Goal: Information Seeking & Learning: Learn about a topic

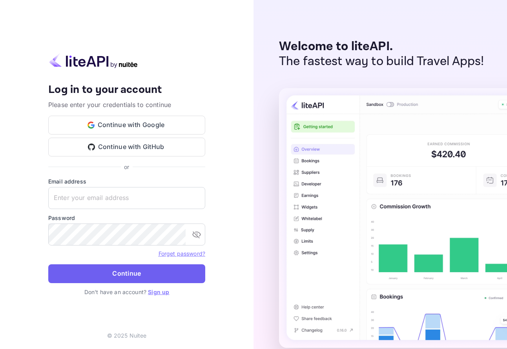
type input "[EMAIL_ADDRESS][DOMAIN_NAME]"
click at [122, 278] on button "Continue" at bounding box center [126, 273] width 157 height 19
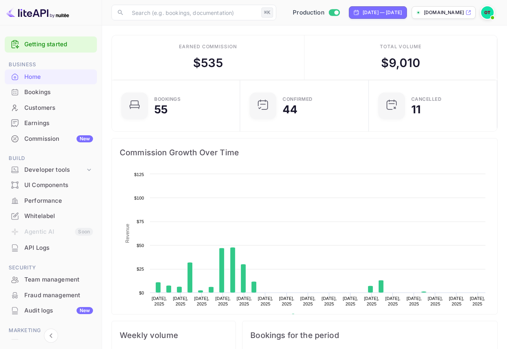
scroll to position [127, 124]
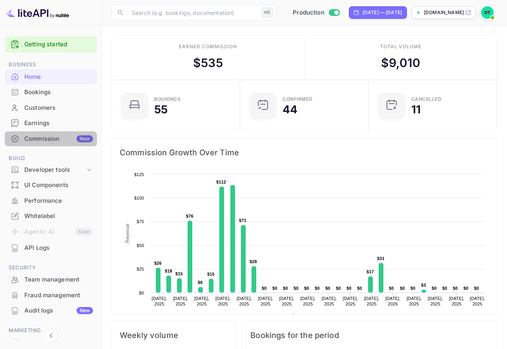
click at [59, 135] on div "Commission New" at bounding box center [58, 138] width 69 height 9
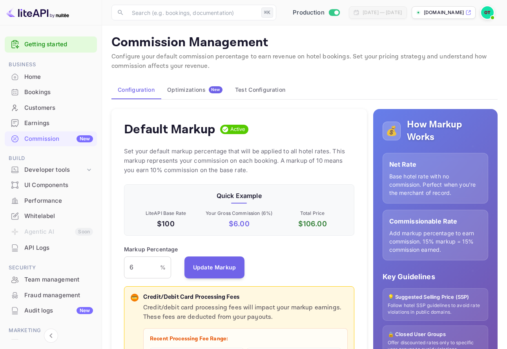
scroll to position [139, 230]
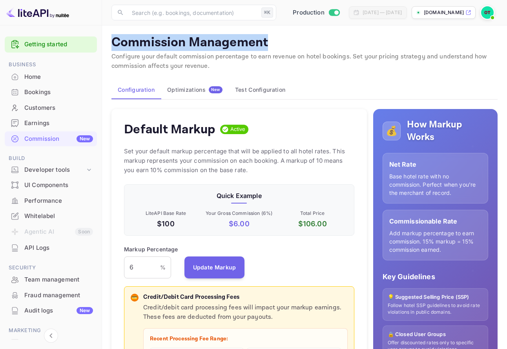
drag, startPoint x: 115, startPoint y: 43, endPoint x: 280, endPoint y: 47, distance: 165.5
click at [280, 47] on p "Commission Management" at bounding box center [304, 43] width 386 height 16
copy p "Commission Management"
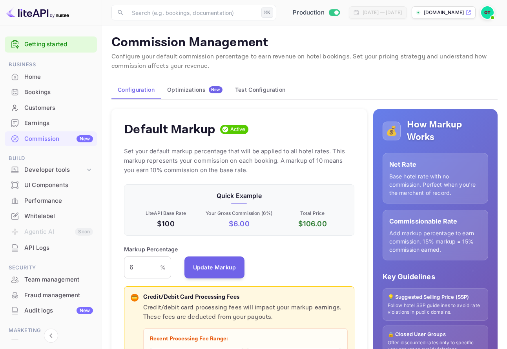
click at [150, 56] on p "Configure your default commission percentage to earn revenue on hotel bookings.…" at bounding box center [304, 61] width 386 height 19
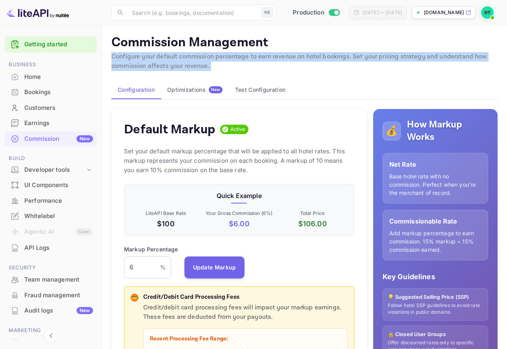
click at [150, 56] on p "Configure your default commission percentage to earn revenue on hotel bookings.…" at bounding box center [304, 61] width 386 height 19
copy div "Configure your default commission percentage to earn revenue on hotel bookings.…"
click at [55, 194] on div "Performance" at bounding box center [51, 200] width 92 height 15
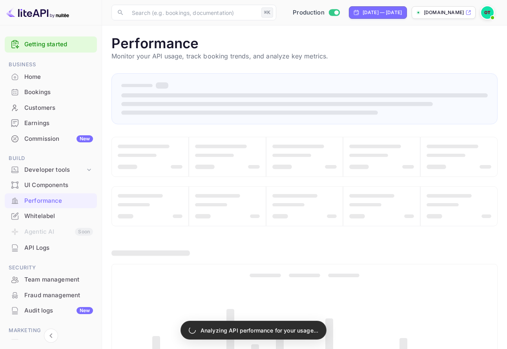
click at [145, 45] on h1 "Performance" at bounding box center [304, 43] width 386 height 16
copy h1 "Performance"
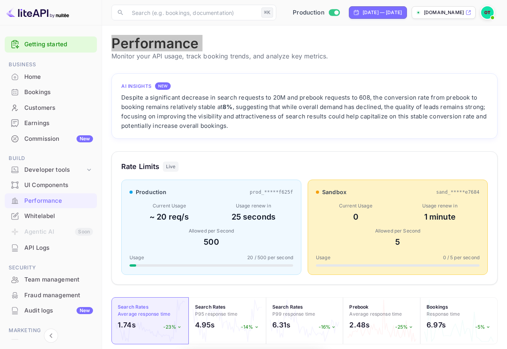
scroll to position [202, 386]
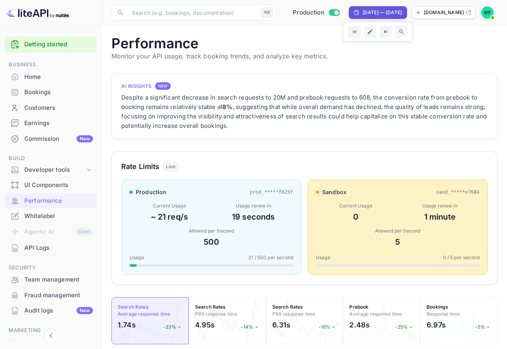
click at [194, 52] on p "Monitor your API usage, track booking trends, and analyze key metrics." at bounding box center [304, 55] width 386 height 9
click at [227, 53] on p "Monitor your API usage, track booking trends, and analyze key metrics." at bounding box center [304, 55] width 386 height 9
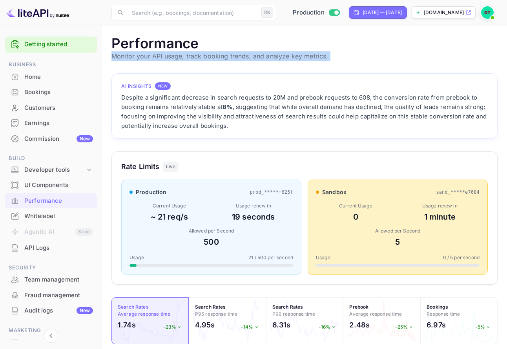
click at [227, 53] on p "Monitor your API usage, track booking trends, and analyze key metrics." at bounding box center [304, 55] width 386 height 9
copy main "Monitor your API usage, track booking trends, and analyze key metrics. Analyzin…"
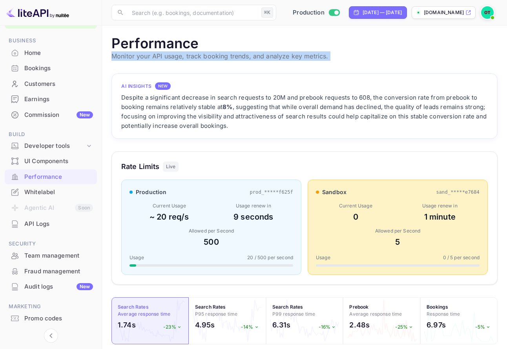
scroll to position [27, 0]
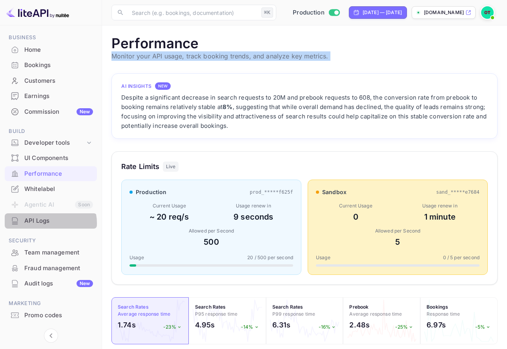
click at [49, 223] on div "API Logs" at bounding box center [58, 220] width 69 height 9
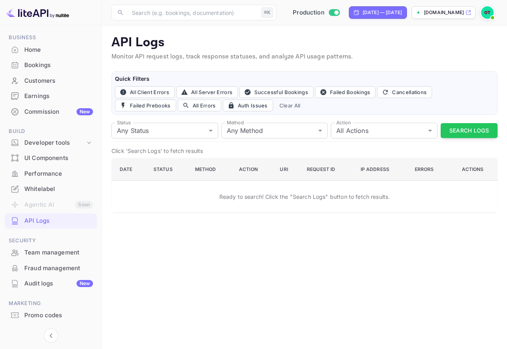
click at [138, 45] on p "API Logs" at bounding box center [304, 43] width 386 height 16
copy p "API Logs"
click at [192, 57] on p "Monitor API request logs, track response statuses, and analyze API usage patter…" at bounding box center [304, 56] width 386 height 9
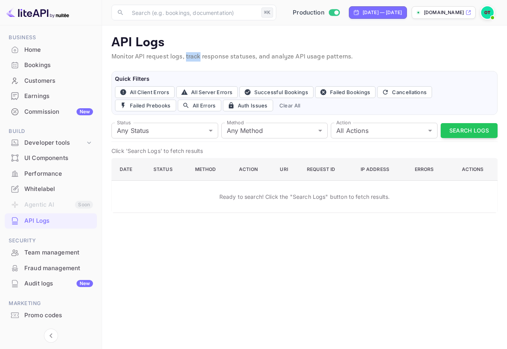
click at [192, 57] on p "Monitor API request logs, track response statuses, and analyze API usage patter…" at bounding box center [304, 56] width 386 height 9
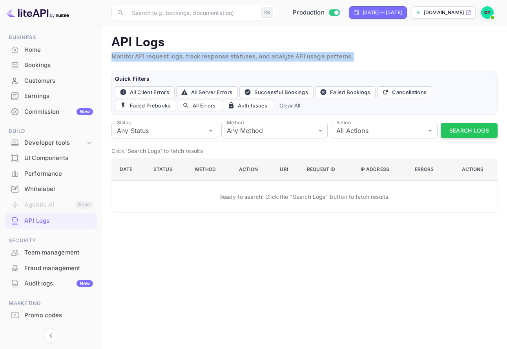
click at [192, 57] on p "Monitor API request logs, track response statuses, and analyze API usage patter…" at bounding box center [304, 56] width 386 height 9
copy div "Monitor API request logs, track response statuses, and analyze API usage patter…"
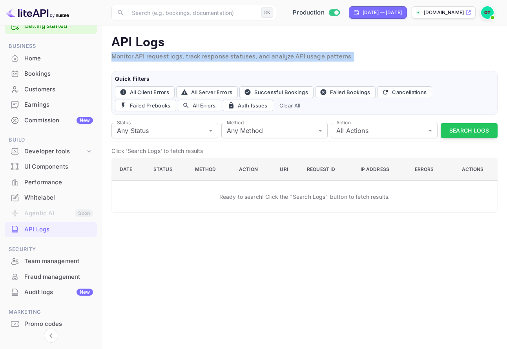
scroll to position [18, 0]
click at [70, 151] on div "Developer tools" at bounding box center [54, 152] width 61 height 9
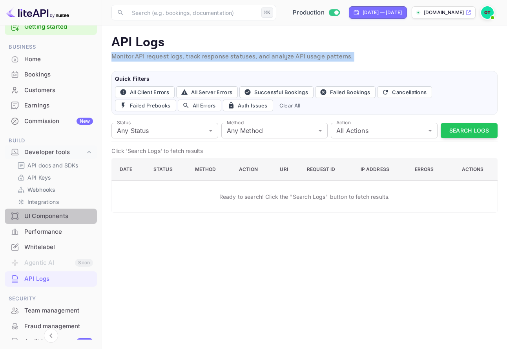
click at [58, 216] on div "UI Components" at bounding box center [58, 216] width 69 height 9
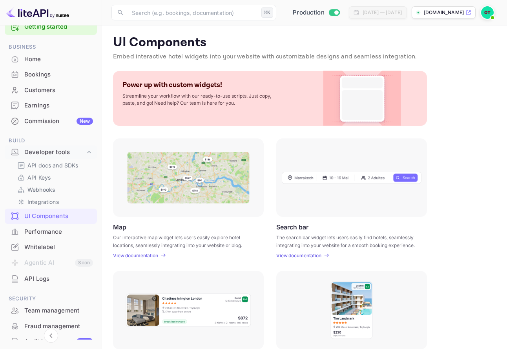
click at [137, 37] on p "UI Components" at bounding box center [304, 43] width 383 height 16
copy p "UI Components"
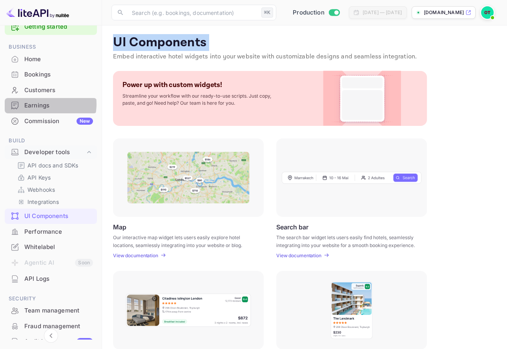
click at [42, 104] on div "Earnings" at bounding box center [58, 105] width 69 height 9
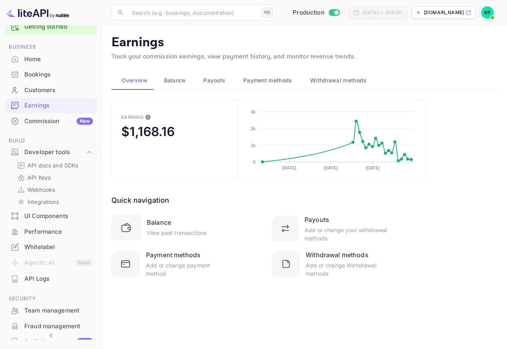
click at [131, 46] on p "Earnings" at bounding box center [304, 43] width 386 height 16
copy p "Earnings"
click at [268, 55] on p "Track your commission earnings, view payment history, and monitor revenue trend…" at bounding box center [304, 56] width 386 height 9
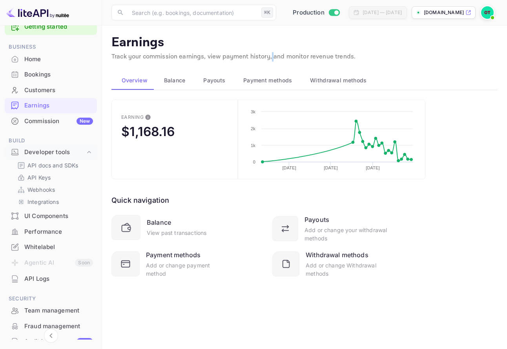
click at [268, 55] on p "Track your commission earnings, view payment history, and monitor revenue trend…" at bounding box center [304, 56] width 386 height 9
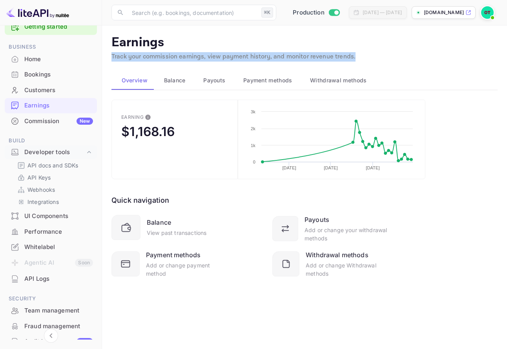
click at [268, 55] on p "Track your commission earnings, view payment history, and monitor revenue trend…" at bounding box center [304, 56] width 386 height 9
copy main "Track your commission earnings, view payment history, and monitor revenue trend…"
click at [49, 236] on div "Performance" at bounding box center [58, 231] width 69 height 9
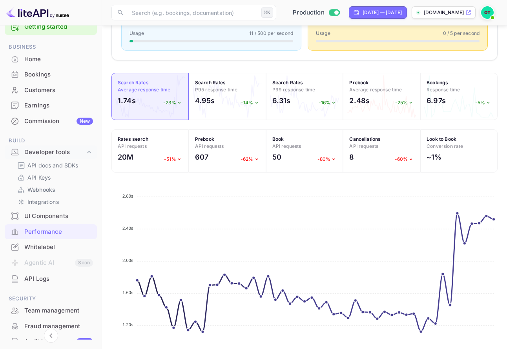
scroll to position [243, 0]
